Goal: Task Accomplishment & Management: Complete application form

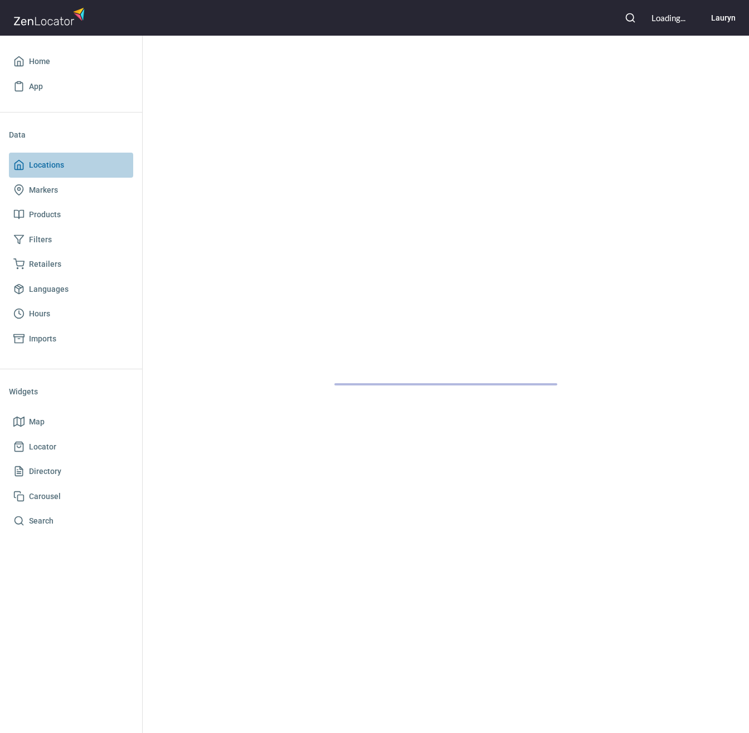
click at [50, 169] on span "Locations" at bounding box center [46, 165] width 35 height 14
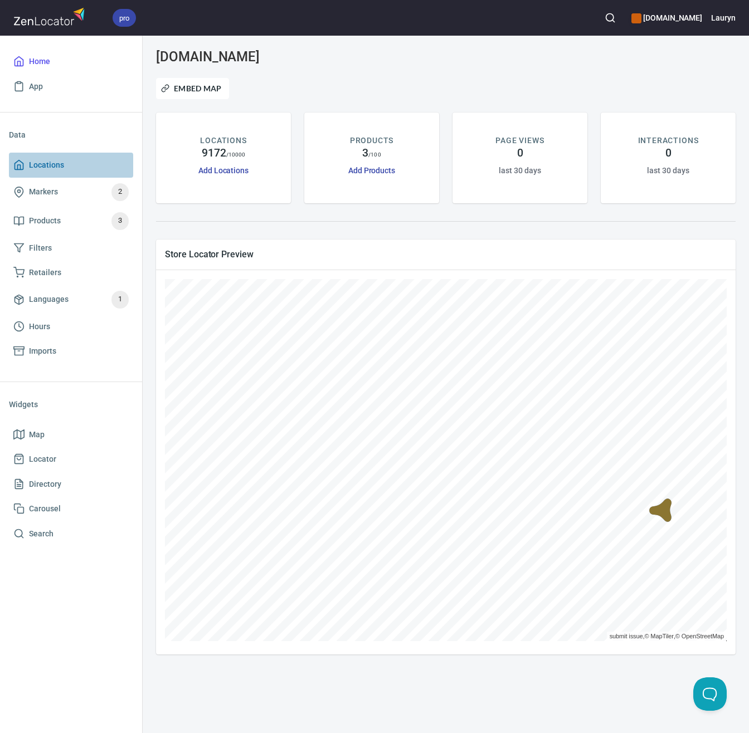
click at [95, 164] on span "Locations" at bounding box center [70, 165] width 115 height 14
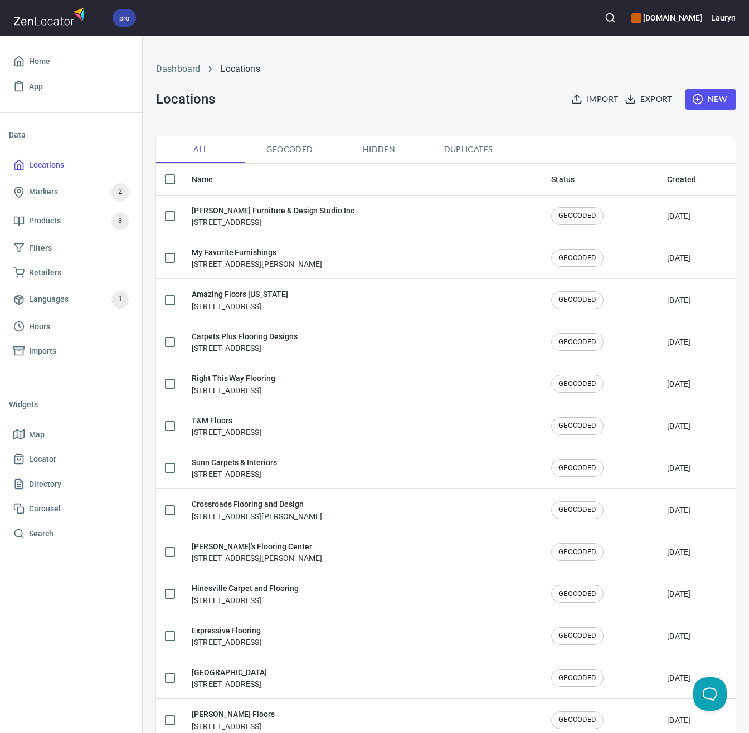
checkbox input "false"
click at [376, 117] on div "Dashboard Locations Locations Import Export New" at bounding box center [445, 85] width 593 height 87
click at [598, 23] on button "button" at bounding box center [610, 18] width 25 height 25
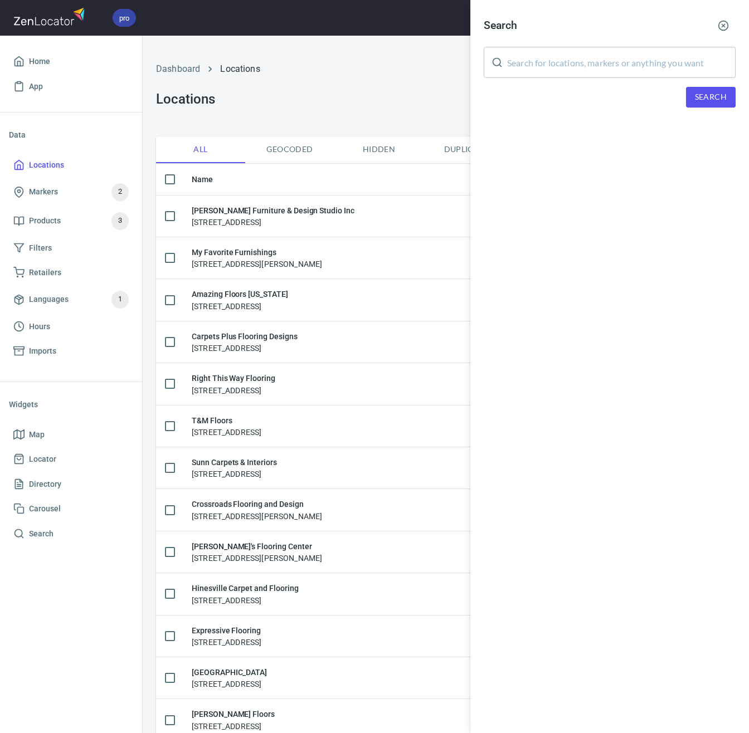
click at [586, 57] on input "text" at bounding box center [621, 62] width 228 height 31
paste input "COVERINGS LLC"
type input "COVERINGS LLC"
click at [711, 99] on span "Search" at bounding box center [711, 97] width 32 height 14
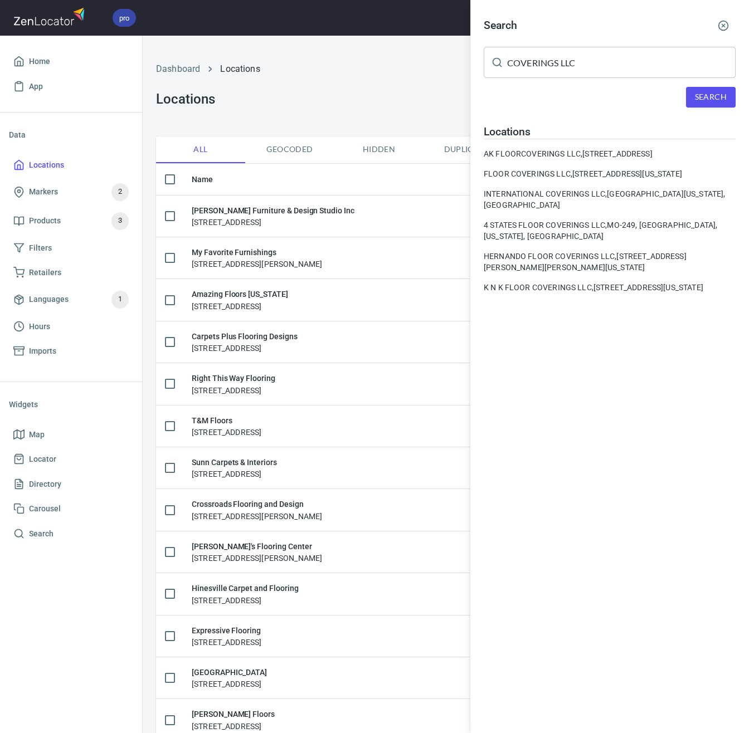
click at [524, 365] on div "Search COVERINGS LLC ​ Search Locations AK FLOORCOVERINGS LLC, [STREET_ADDRESS]…" at bounding box center [609, 366] width 279 height 733
click at [726, 22] on circle "button" at bounding box center [723, 25] width 9 height 9
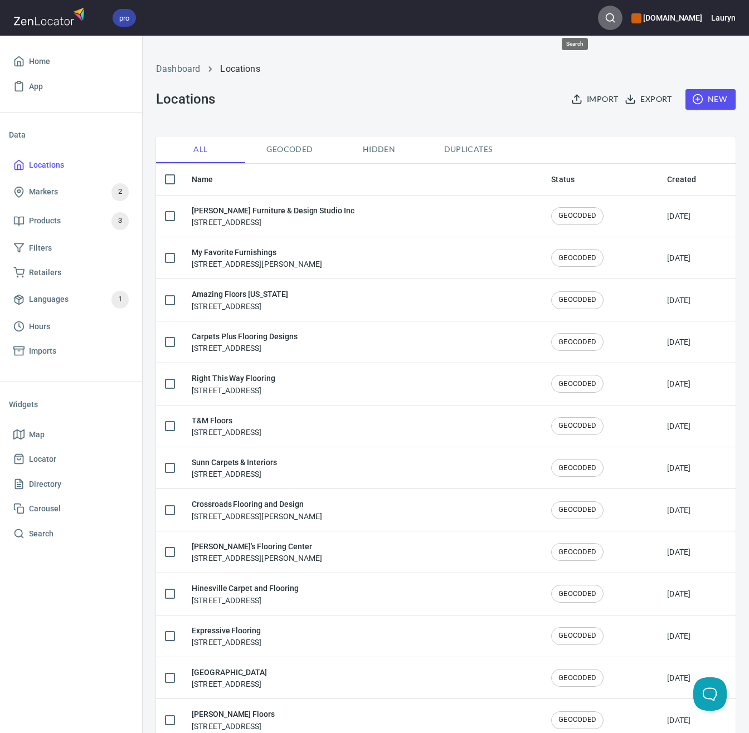
click at [598, 20] on button "button" at bounding box center [610, 18] width 25 height 25
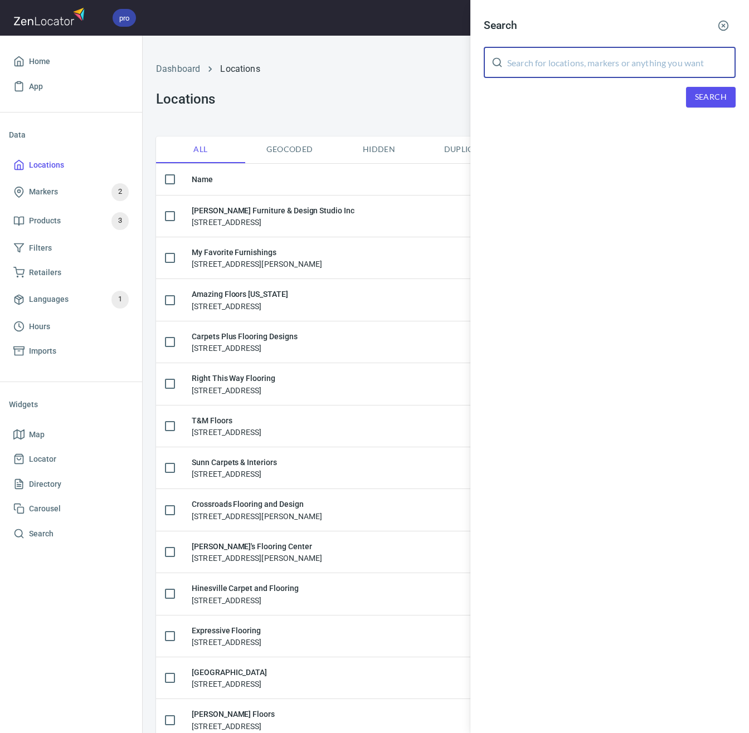
click at [588, 62] on input "text" at bounding box center [621, 62] width 228 height 31
paste input "22033"
type input "22033"
click at [687, 92] on button "Search" at bounding box center [711, 97] width 50 height 21
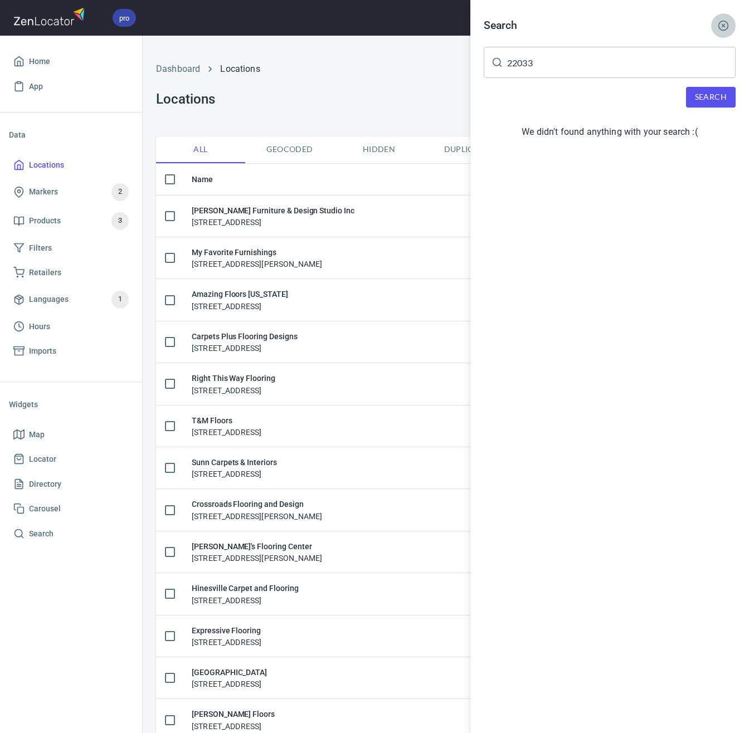
click at [722, 30] on circle "button" at bounding box center [723, 25] width 9 height 9
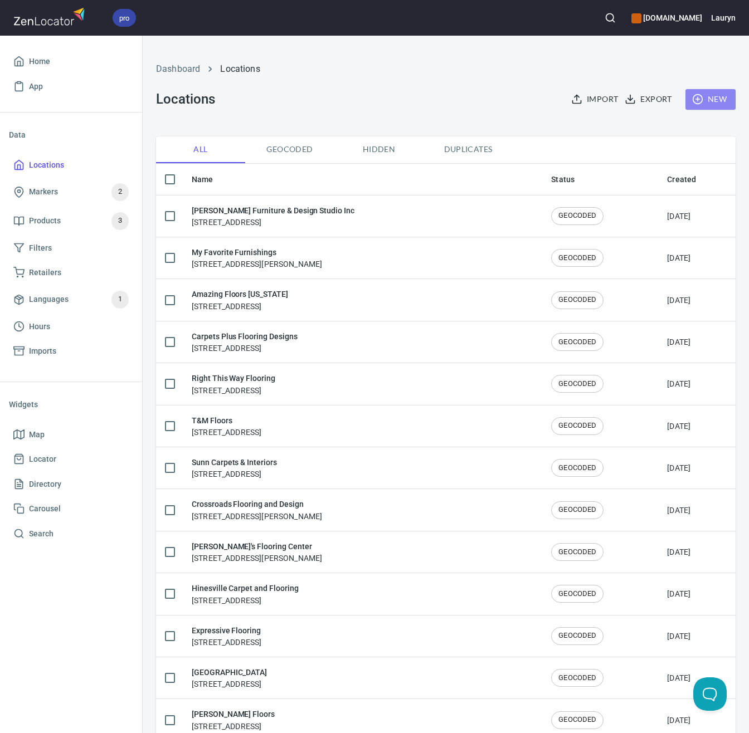
click at [712, 92] on button "New" at bounding box center [710, 99] width 50 height 21
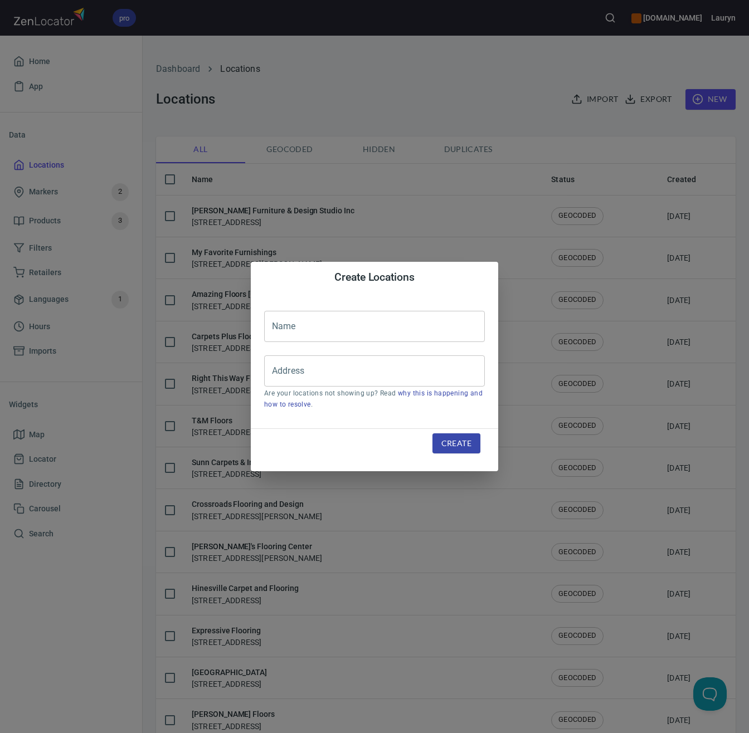
click at [427, 324] on input "text" at bounding box center [374, 326] width 221 height 31
paste input "[PERSON_NAME] Carpet & Flooring"
type input "[PERSON_NAME] Carpet & Flooring"
click at [383, 369] on input "Address" at bounding box center [366, 371] width 194 height 21
paste input "[STREET_ADDRESS]"
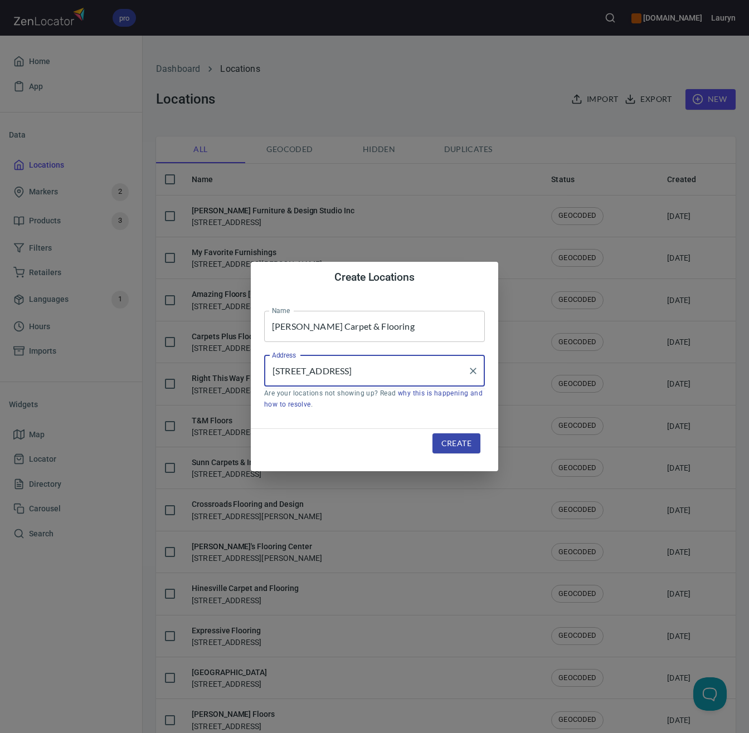
type input "[STREET_ADDRESS]"
click at [466, 455] on div "Create" at bounding box center [456, 443] width 75 height 47
click at [464, 448] on span "Create" at bounding box center [456, 444] width 30 height 14
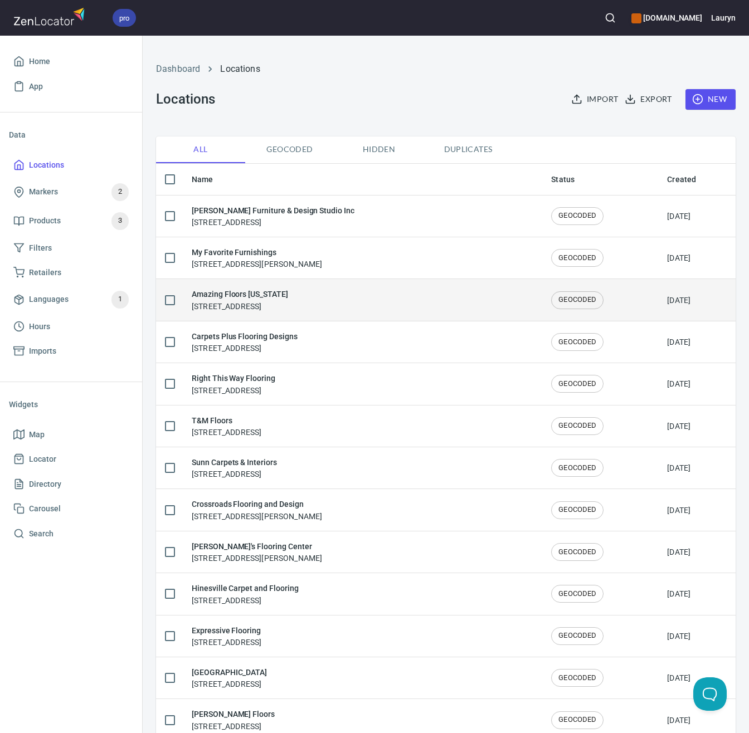
drag, startPoint x: 464, startPoint y: 448, endPoint x: 446, endPoint y: 322, distance: 127.8
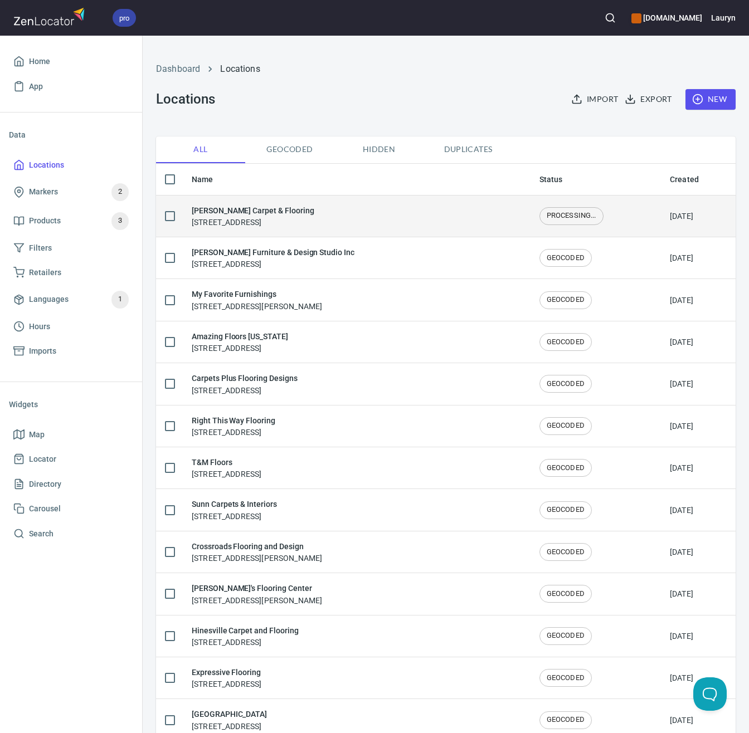
click at [446, 217] on div "[PERSON_NAME] Carpet & Flooring [STREET_ADDRESS]" at bounding box center [357, 216] width 330 height 23
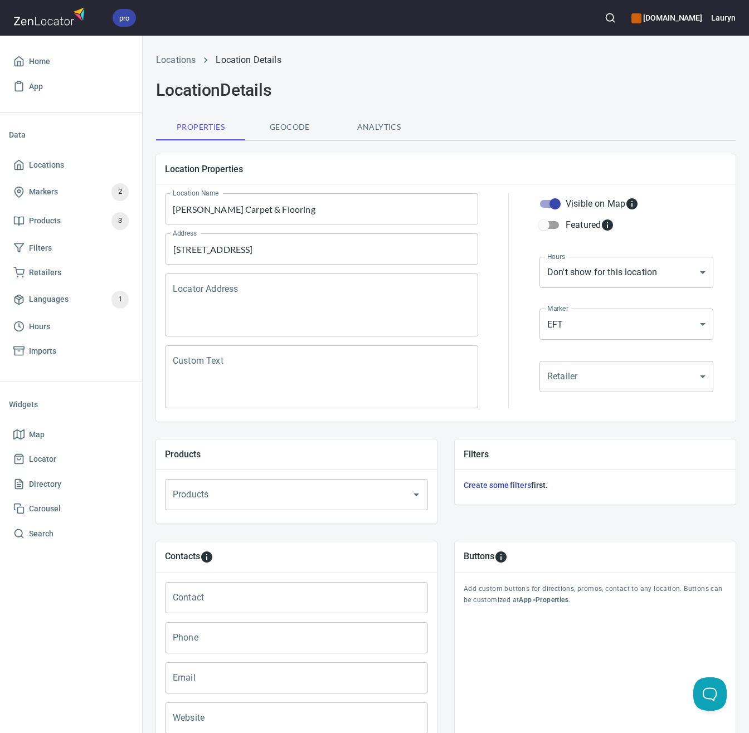
click at [232, 642] on input "Phone" at bounding box center [296, 637] width 263 height 31
paste input "[PHONE_NUMBER]"
type input "[PHONE_NUMBER]"
click at [275, 718] on input "Website" at bounding box center [296, 718] width 263 height 31
paste input "[URL][DOMAIN_NAME]"
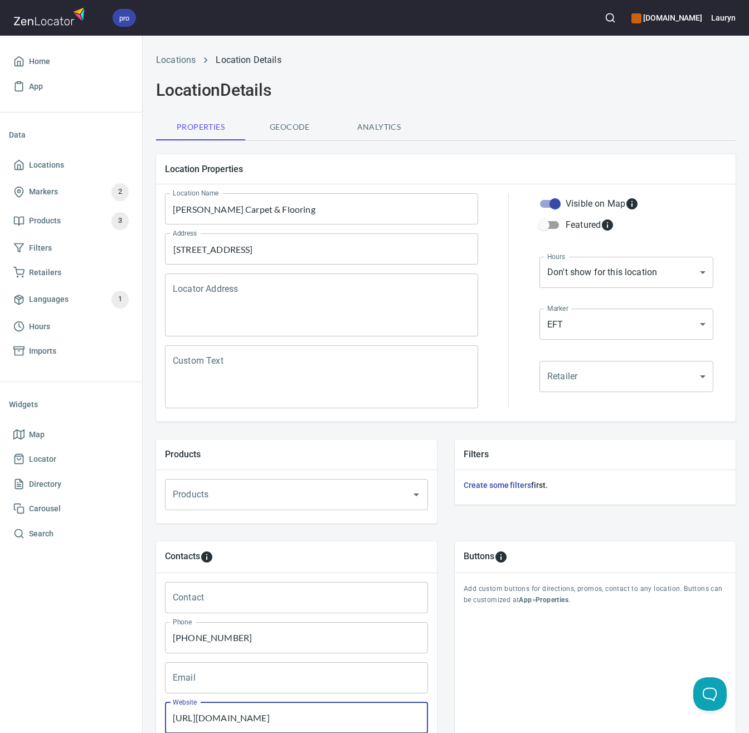
type input "[URL][DOMAIN_NAME]"
click at [479, 686] on div "Buttons Add custom buttons for directions, promos, contact to any location. But…" at bounding box center [595, 655] width 281 height 227
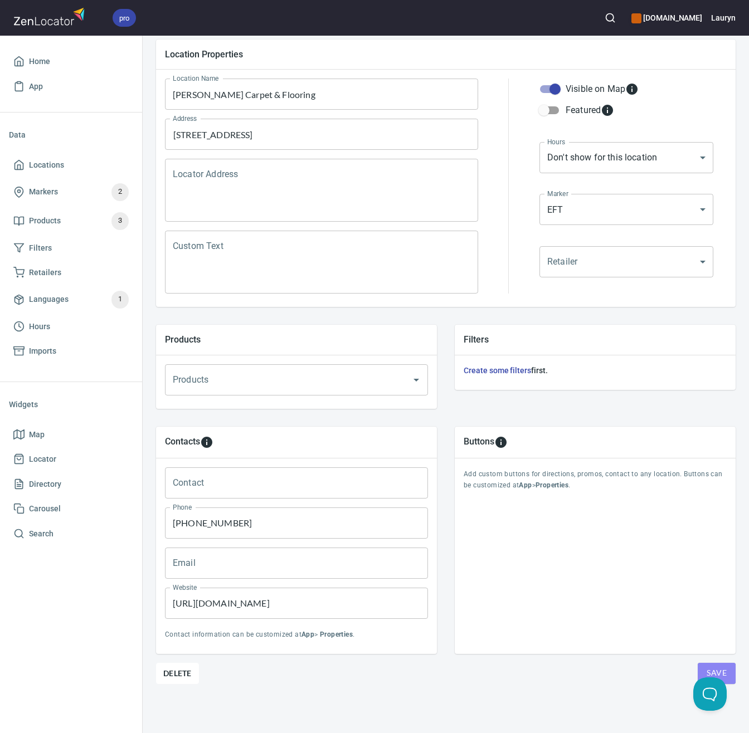
click at [725, 663] on button "Save" at bounding box center [717, 673] width 38 height 21
click at [95, 171] on span "Locations" at bounding box center [70, 165] width 115 height 14
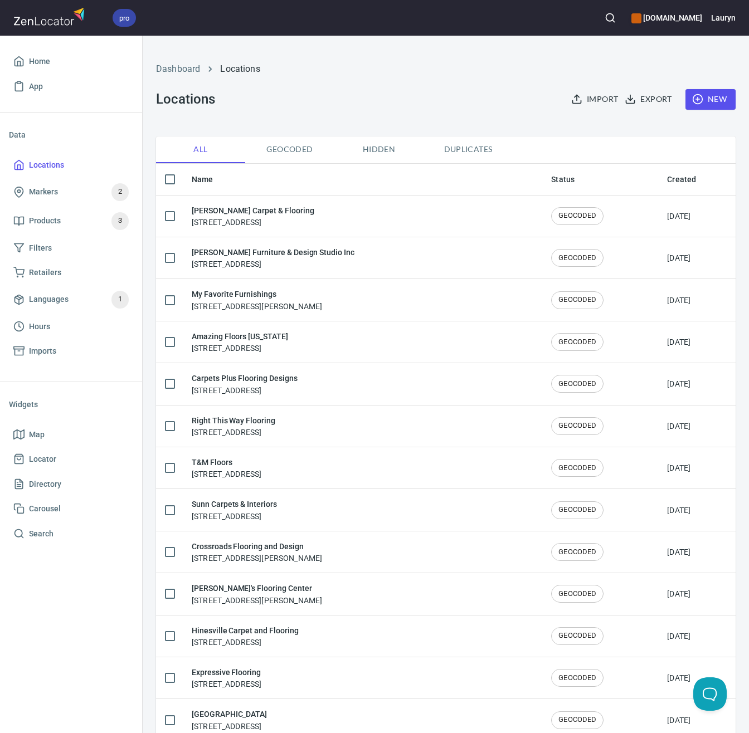
click at [605, 20] on icon "button" at bounding box center [610, 17] width 11 height 11
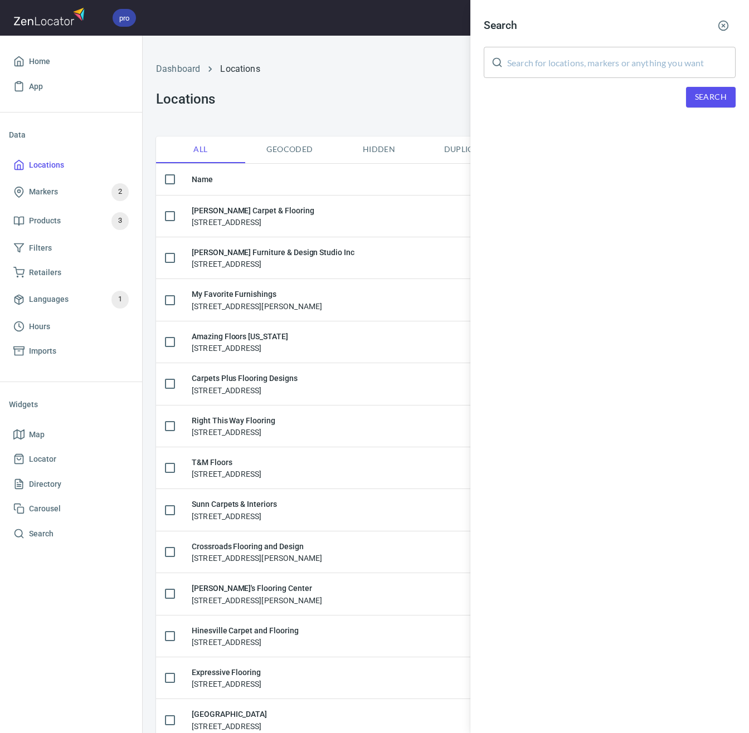
click at [584, 55] on input "text" at bounding box center [621, 62] width 228 height 31
paste input "20155"
type input "20155"
click at [693, 87] on button "Search" at bounding box center [711, 97] width 50 height 21
click at [720, 26] on icon "button" at bounding box center [723, 25] width 11 height 11
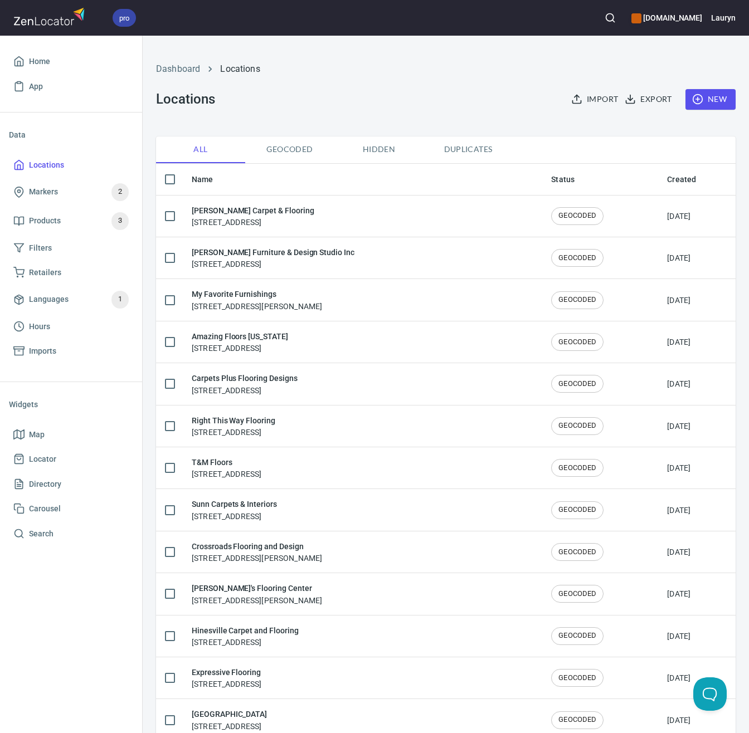
click at [692, 99] on icon "button" at bounding box center [697, 99] width 11 height 11
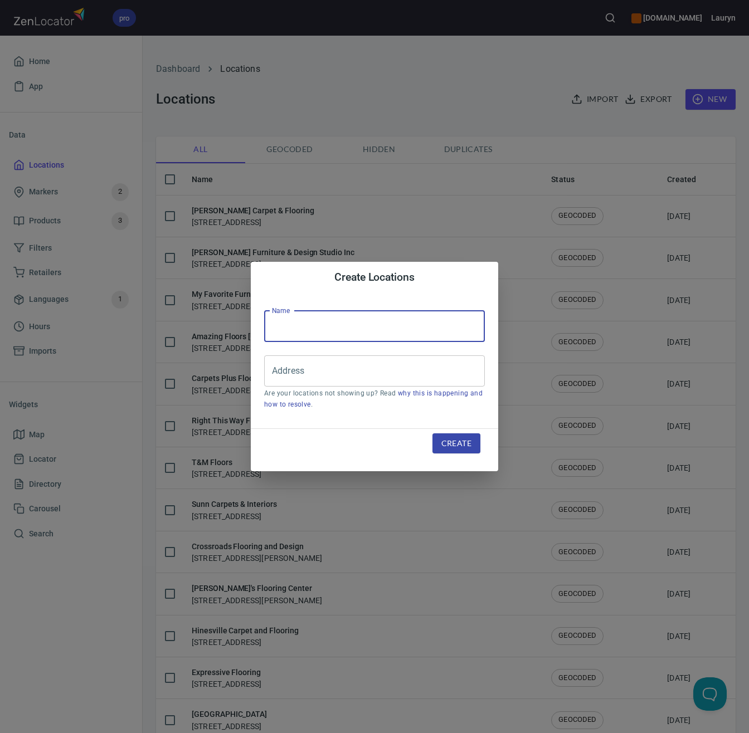
click at [441, 313] on input "text" at bounding box center [374, 326] width 221 height 31
paste input "[PERSON_NAME] Carpet & Flooring"
type input "[PERSON_NAME] Carpet & Flooring"
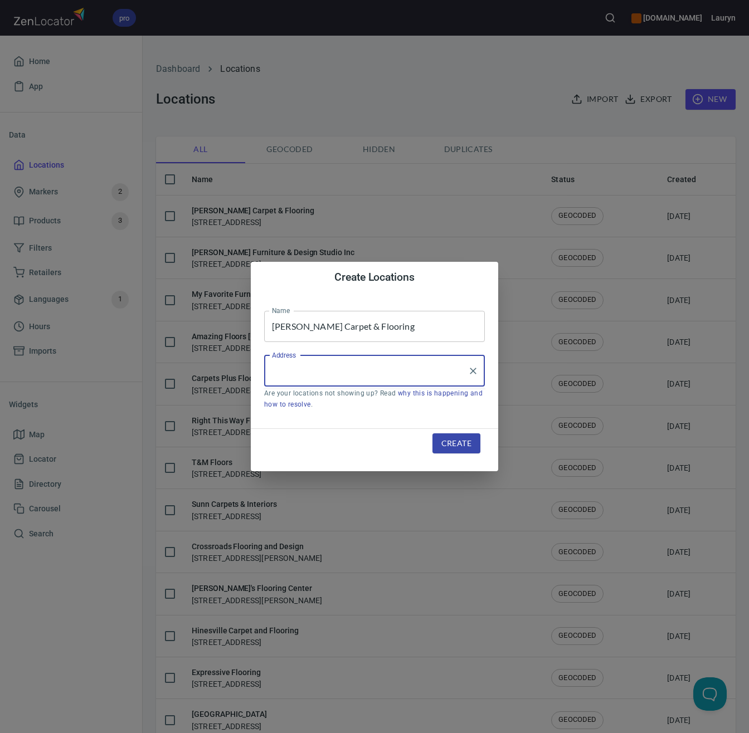
click at [386, 381] on input "Address" at bounding box center [366, 371] width 194 height 21
paste input "[STREET_ADDRESS]"
type input "[STREET_ADDRESS]"
click at [453, 432] on div "Create" at bounding box center [456, 443] width 75 height 47
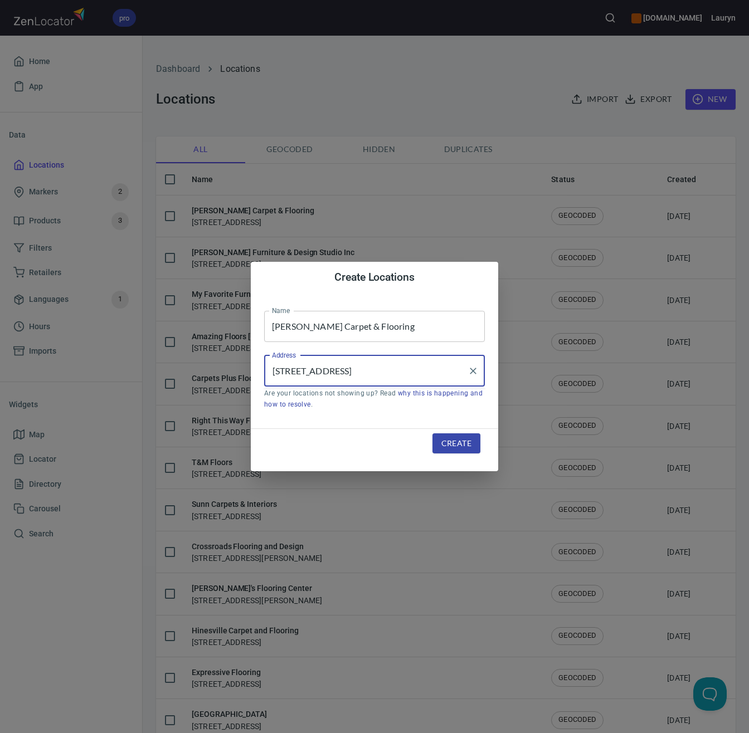
scroll to position [0, 0]
click at [439, 441] on button "Create" at bounding box center [456, 444] width 48 height 21
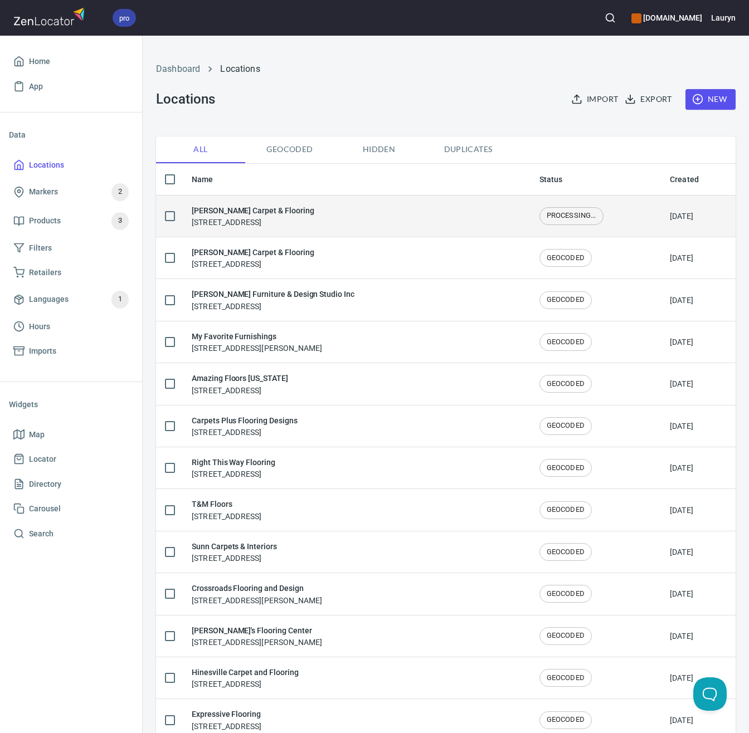
click at [404, 228] on td "[PERSON_NAME] Carpet & Flooring [STREET_ADDRESS]" at bounding box center [357, 216] width 348 height 42
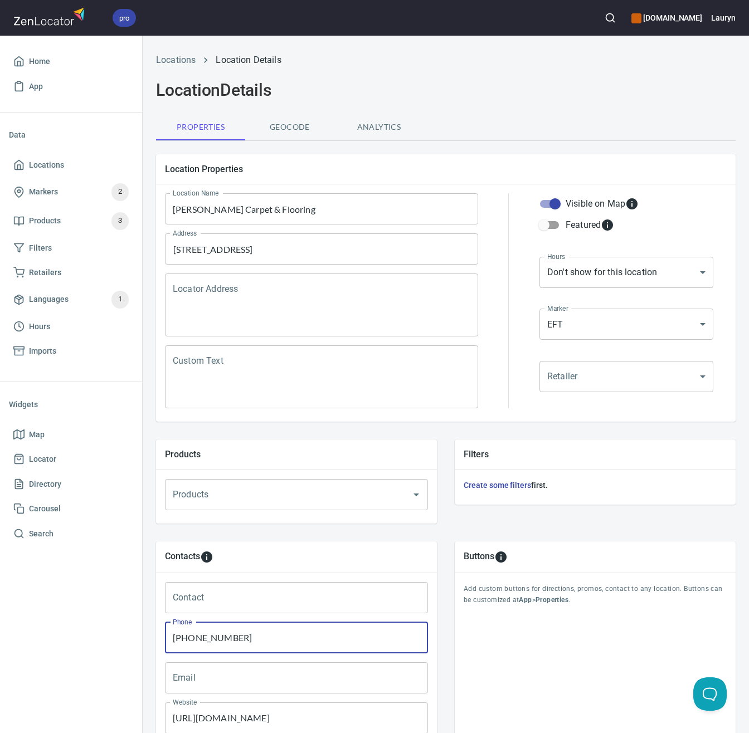
drag, startPoint x: 280, startPoint y: 639, endPoint x: 106, endPoint y: 639, distance: 173.3
click at [106, 639] on div "pro [DOMAIN_NAME] Lauryn Home App Data Locations Markers 2 Products 3 Filters R…" at bounding box center [374, 366] width 749 height 733
paste input "571) 222-4838"
type input "[PHONE_NUMBER]"
click at [473, 663] on div "Buttons Add custom buttons for directions, promos, contact to any location. But…" at bounding box center [595, 655] width 281 height 227
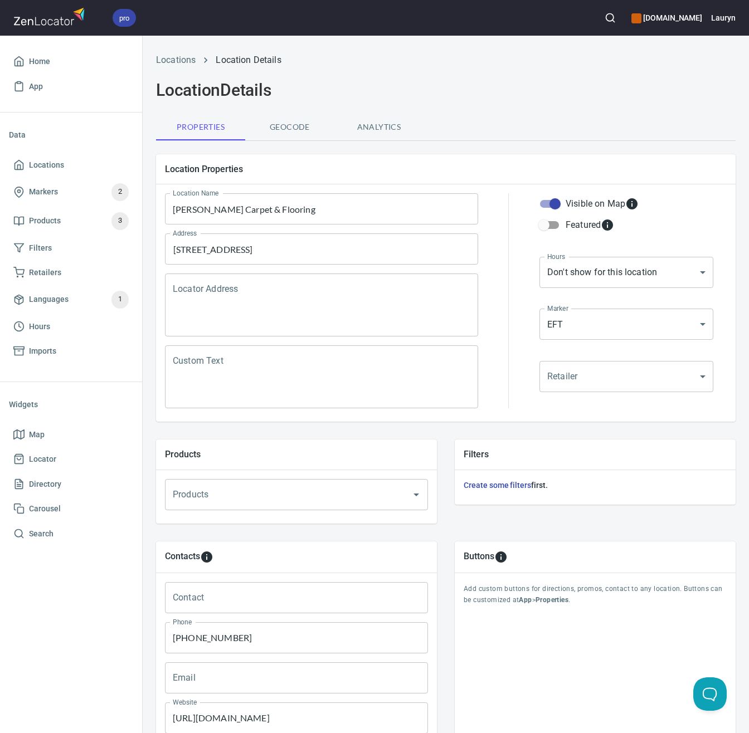
scroll to position [123, 0]
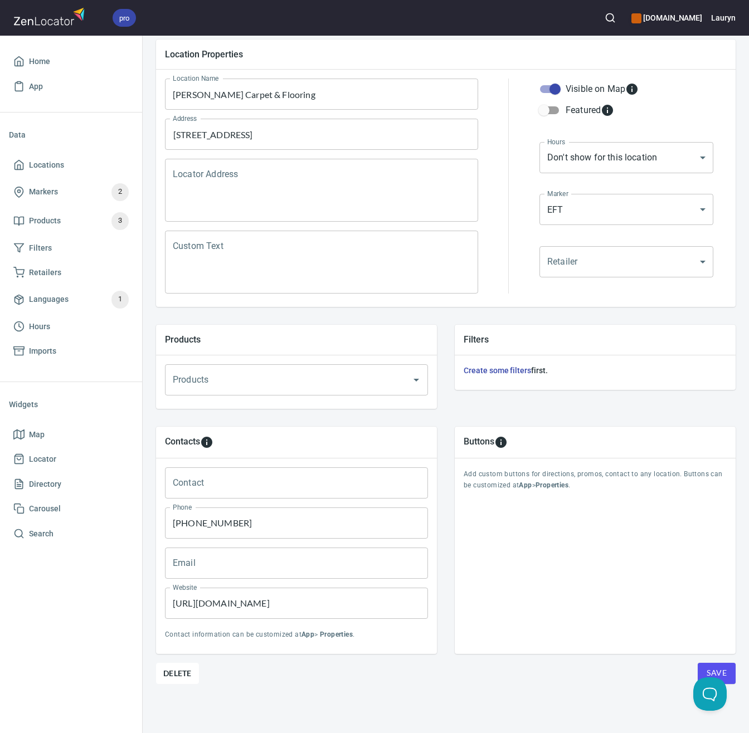
click at [707, 667] on span "Save" at bounding box center [717, 674] width 20 height 14
click at [71, 159] on span "Locations" at bounding box center [70, 165] width 115 height 14
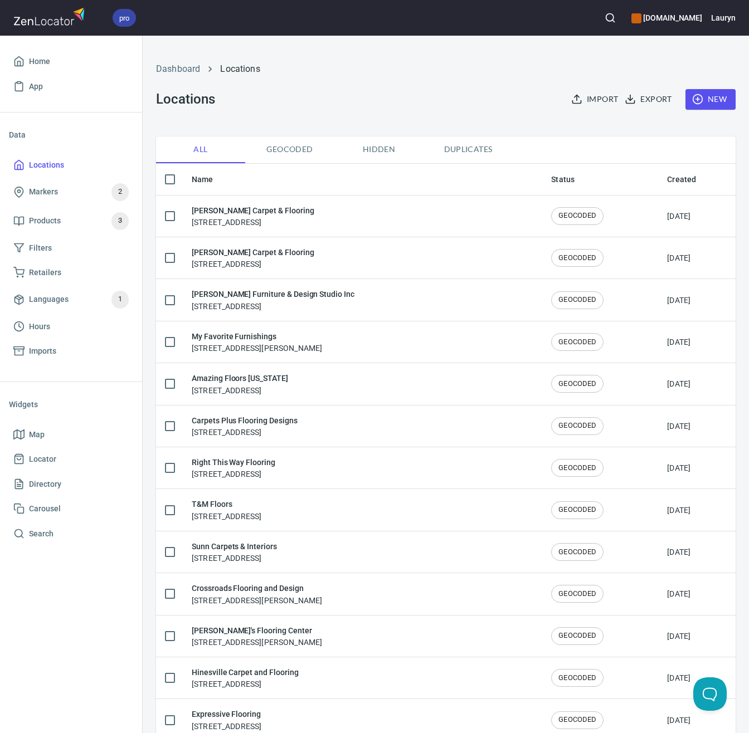
click at [598, 28] on button "button" at bounding box center [610, 18] width 25 height 25
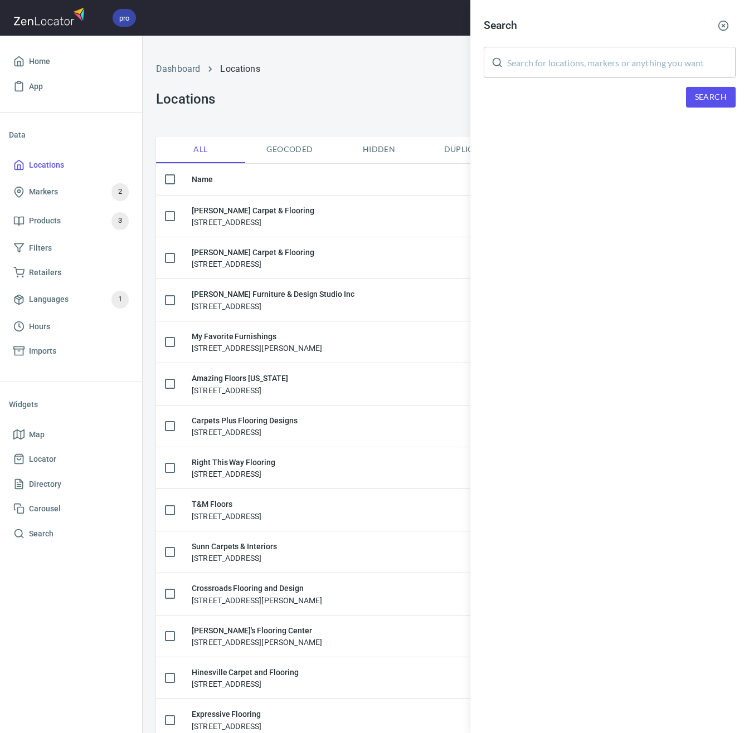
click at [578, 53] on input "text" at bounding box center [621, 62] width 228 height 31
paste input "[PERSON_NAME] Rug"
type input "[PERSON_NAME] Rug"
click at [708, 106] on button "Search" at bounding box center [711, 97] width 50 height 21
click at [598, 154] on div "[PERSON_NAME] RUG & FLOORING LLC, [STREET_ADDRESS]" at bounding box center [610, 159] width 252 height 22
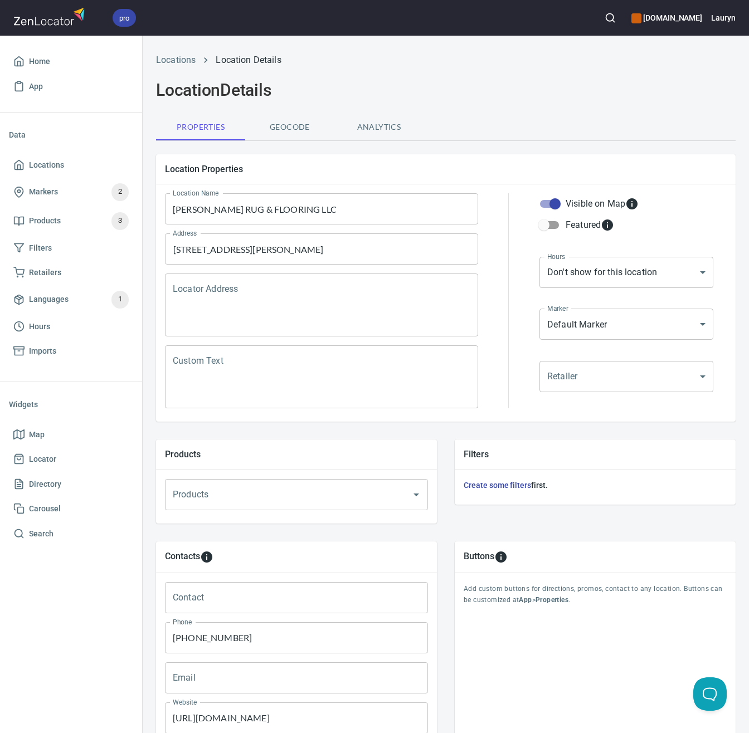
scroll to position [123, 0]
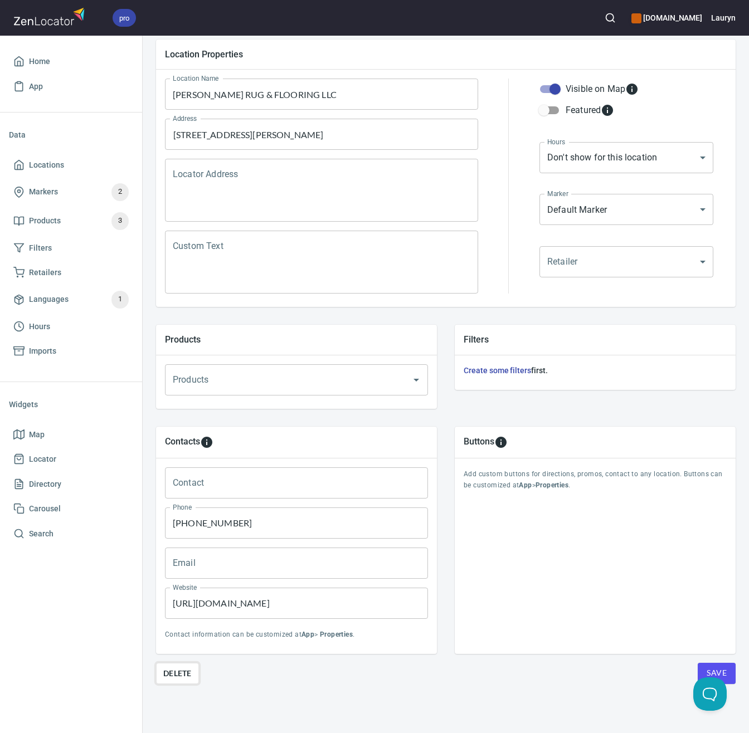
click at [172, 667] on span "Delete" at bounding box center [177, 673] width 28 height 13
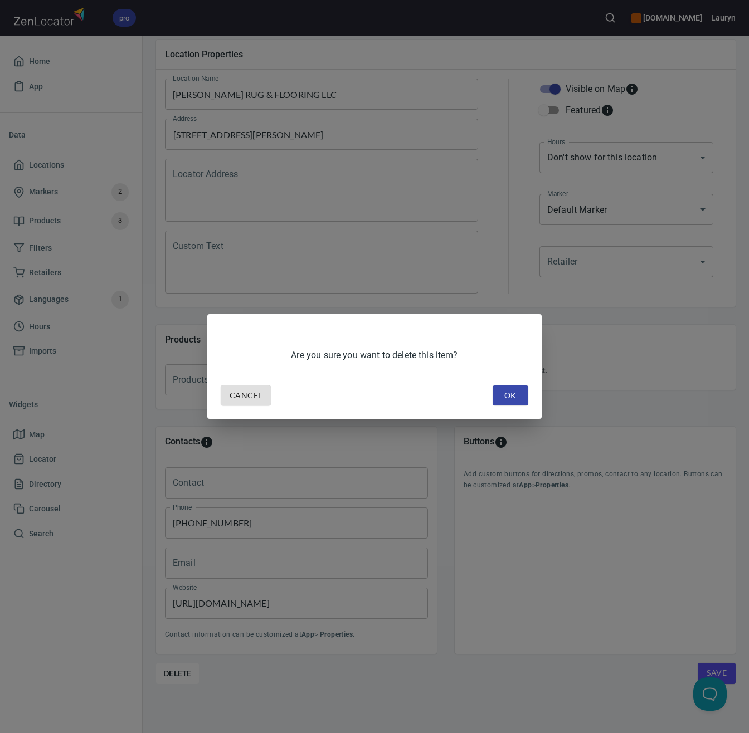
click at [510, 400] on span "OK" at bounding box center [511, 396] width 18 height 14
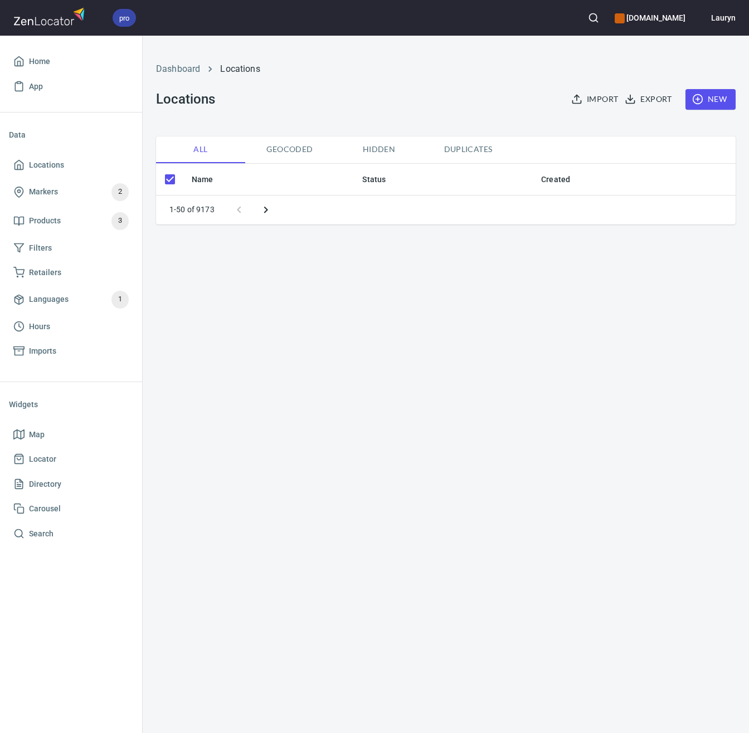
checkbox input "false"
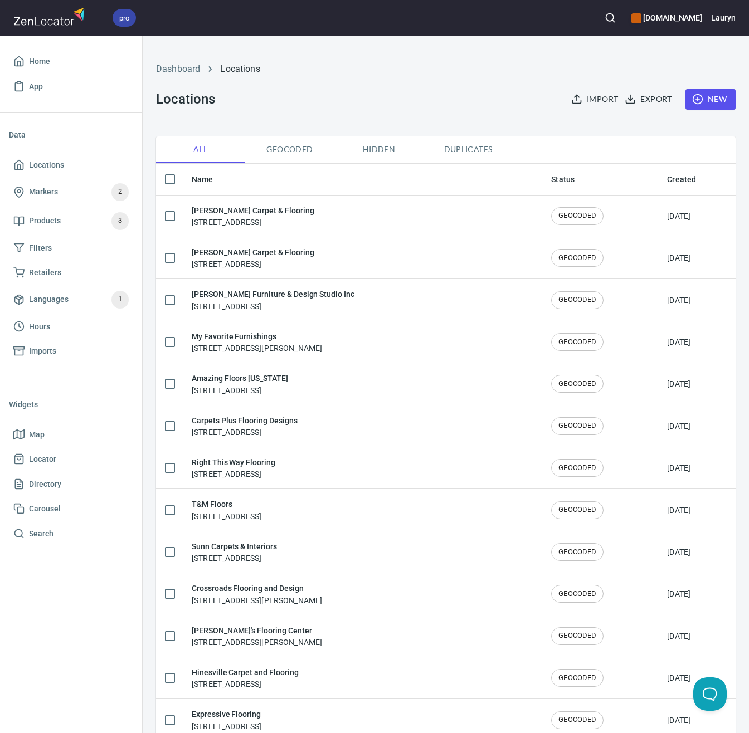
click at [606, 14] on circle "button" at bounding box center [609, 17] width 7 height 7
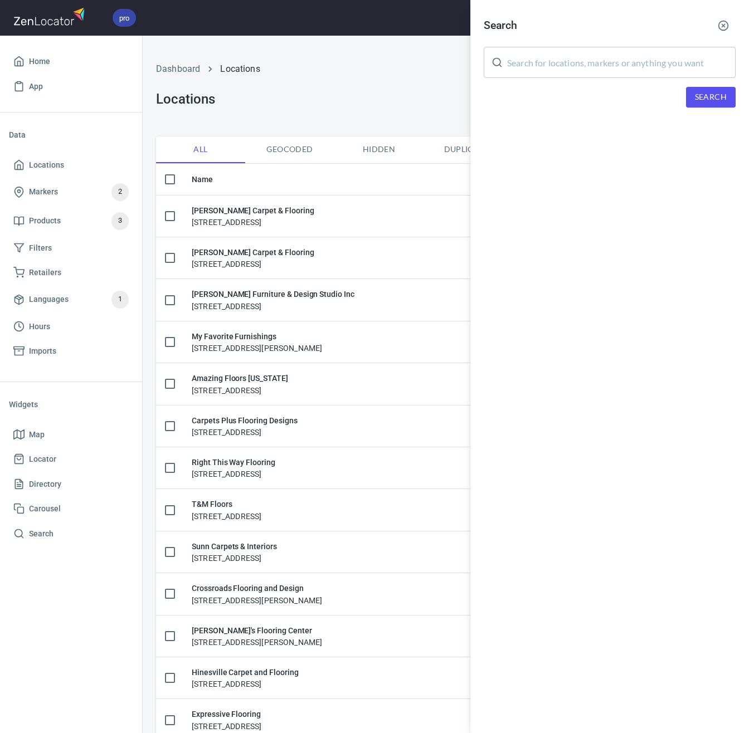
click at [598, 71] on input "text" at bounding box center [621, 62] width 228 height 31
paste input "01085"
type input "01085"
click at [692, 98] on button "Search" at bounding box center [711, 97] width 50 height 21
click at [719, 21] on icon "button" at bounding box center [723, 25] width 11 height 11
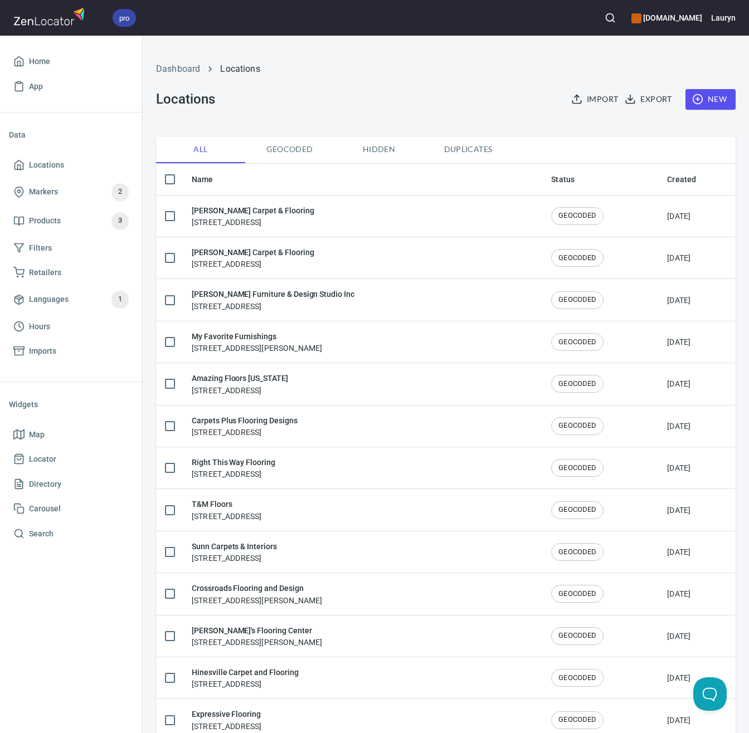
click at [698, 98] on span "New" at bounding box center [710, 100] width 32 height 14
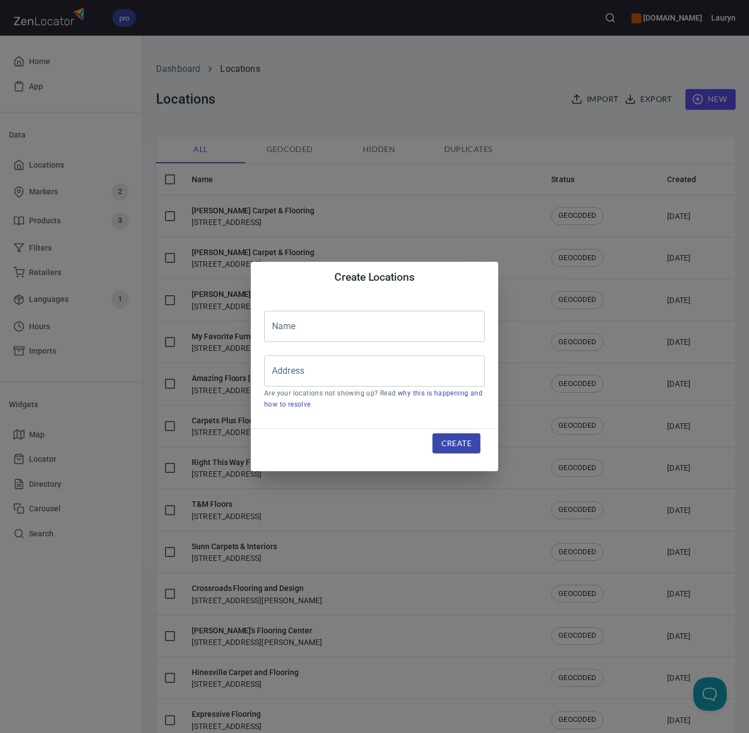
click at [451, 328] on input "text" at bounding box center [374, 326] width 221 height 31
paste input "Wagner Rug & Flooring"
type input "Wagner Rug & Flooring"
click at [408, 370] on input "Address" at bounding box center [366, 371] width 194 height 21
paste input "302 E Main St, Westfield, MA 01085"
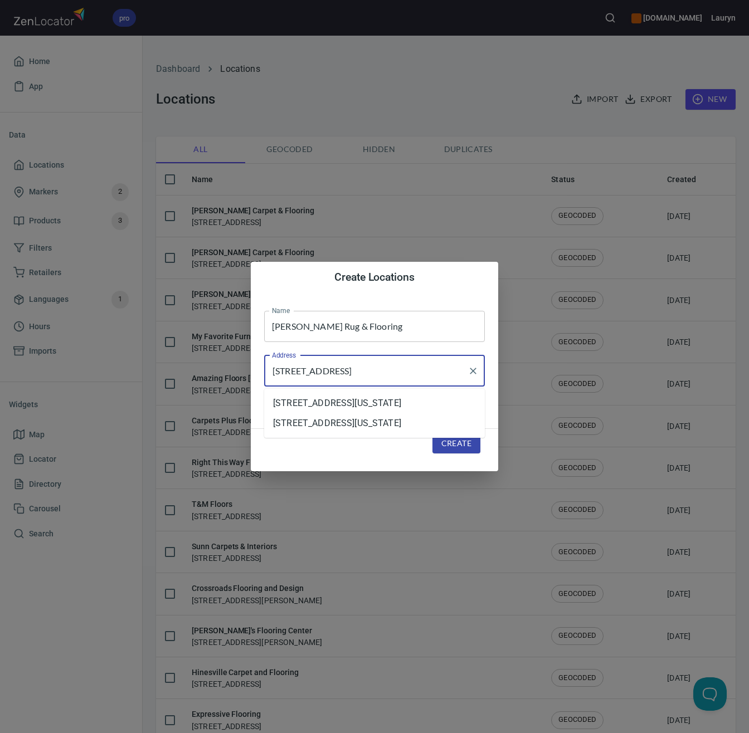
type input "302 E Main St, Westfield, MA 01085"
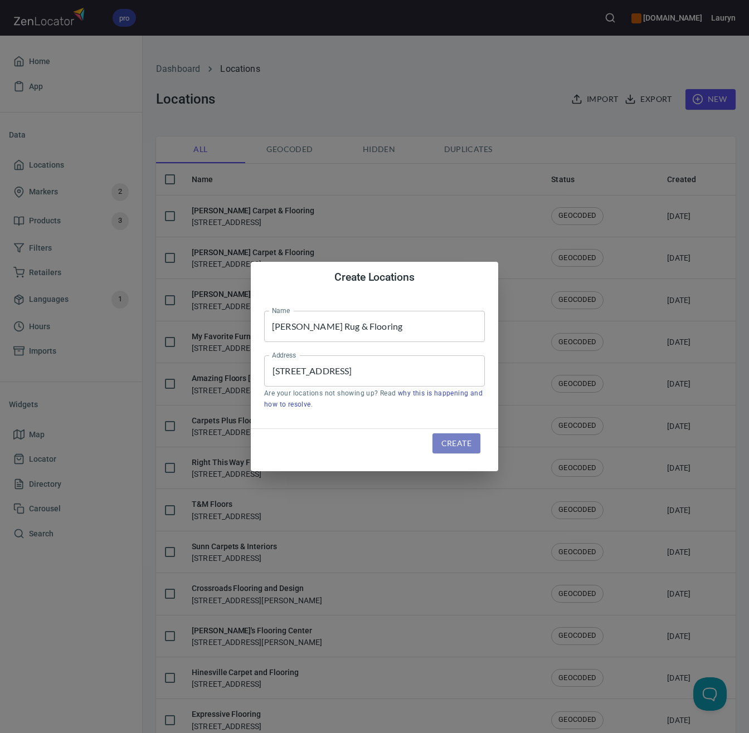
click at [465, 444] on span "Create" at bounding box center [456, 444] width 30 height 14
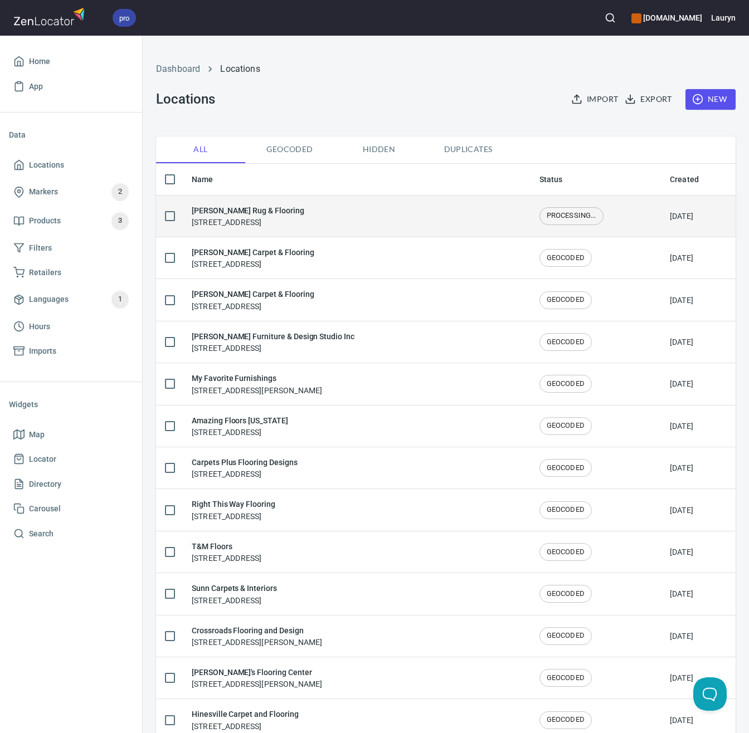
click at [433, 208] on div "Wagner Rug & Flooring 302 E Main St, Westfield, MA 01085" at bounding box center [357, 216] width 330 height 23
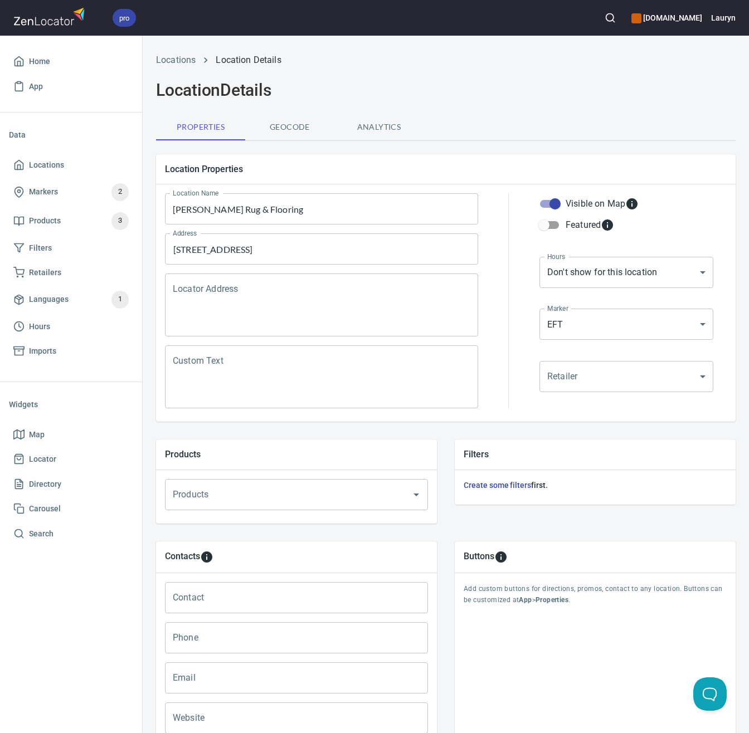
click at [276, 622] on input "Phone" at bounding box center [296, 637] width 263 height 31
paste input "(413) 568-0520"
type input "(413) 568-0520"
click at [390, 564] on div "Contacts" at bounding box center [296, 557] width 281 height 31
click at [231, 703] on input "Website" at bounding box center [296, 718] width 263 height 31
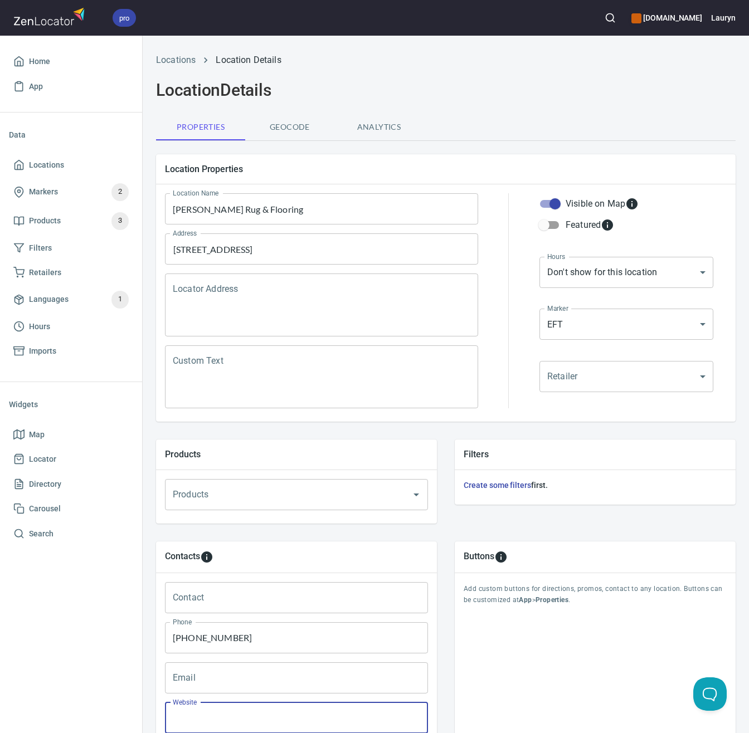
paste input "https://www.wagnerrug.com/"
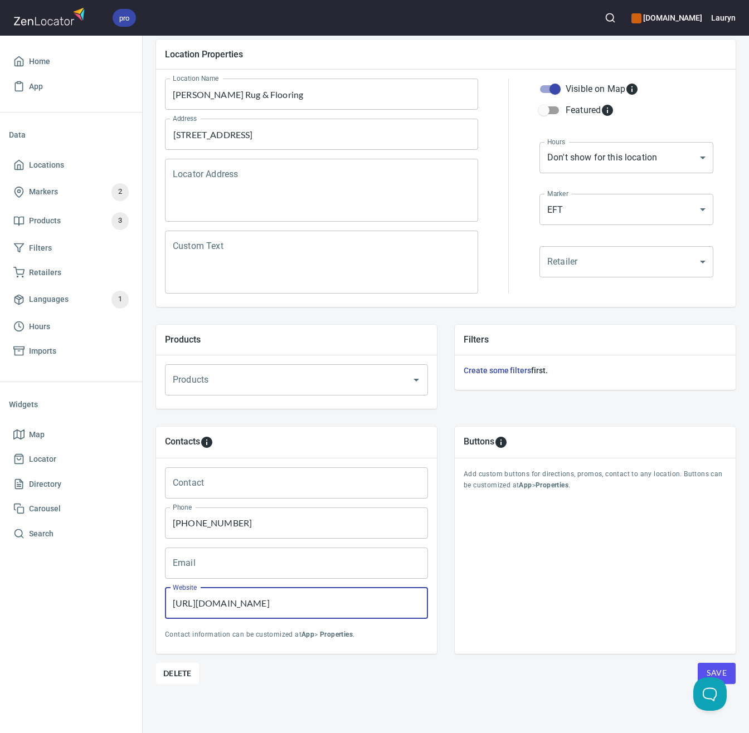
type input "https://www.wagnerrug.com/"
click at [709, 667] on span "Save" at bounding box center [717, 674] width 20 height 14
click at [698, 663] on button "Save" at bounding box center [717, 673] width 38 height 21
click at [94, 163] on span "Locations" at bounding box center [70, 165] width 115 height 14
